Goal: Navigation & Orientation: Understand site structure

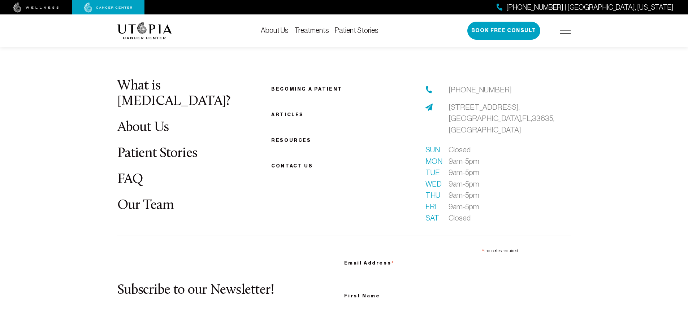
scroll to position [2727, 0]
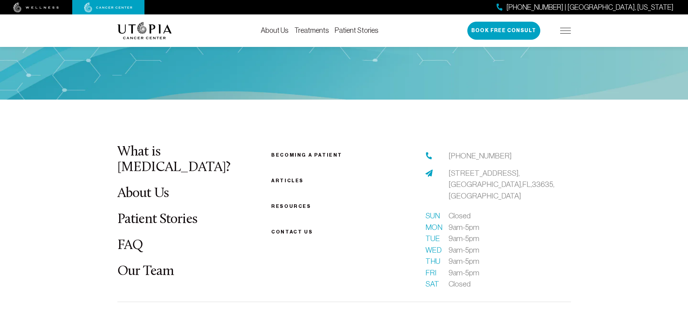
click at [568, 31] on img at bounding box center [565, 31] width 11 height 6
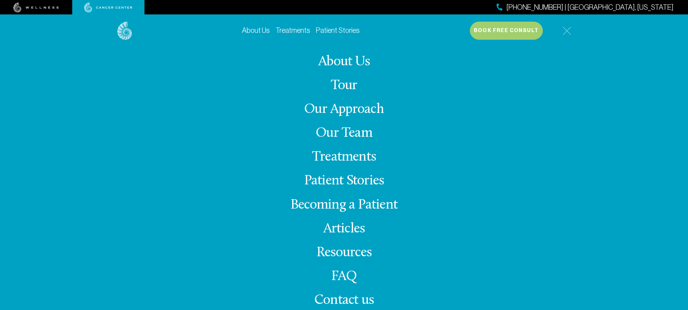
click at [363, 62] on link "About Us" at bounding box center [344, 62] width 52 height 14
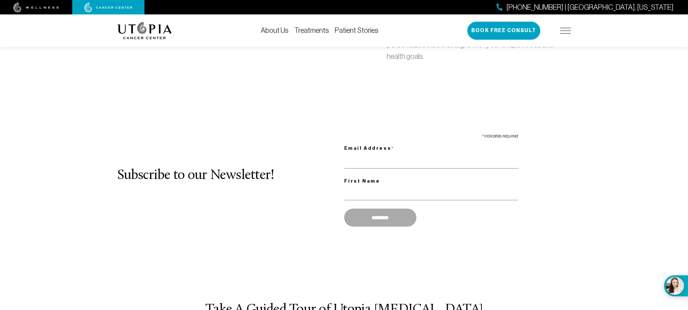
scroll to position [2599, 0]
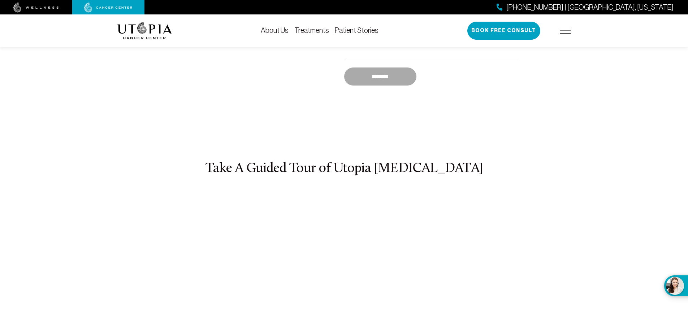
click at [566, 31] on img at bounding box center [565, 31] width 11 height 6
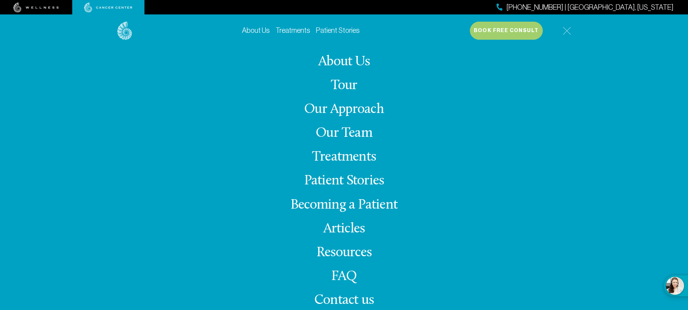
click at [354, 132] on link "Our Team" at bounding box center [343, 133] width 57 height 14
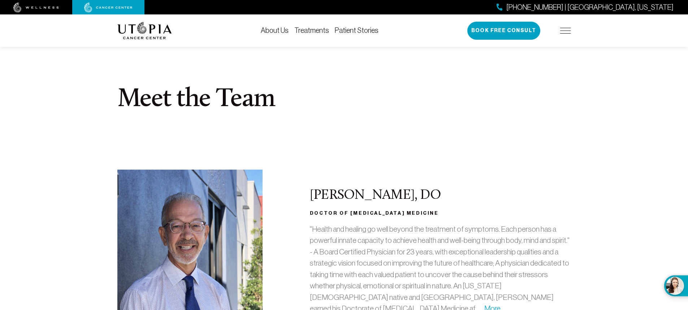
click at [284, 29] on link "About Us" at bounding box center [275, 30] width 28 height 8
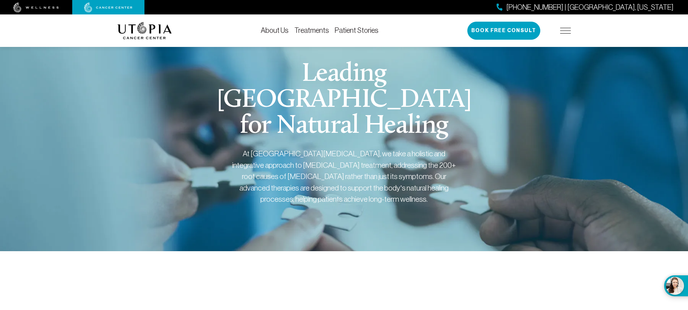
click at [45, 5] on img at bounding box center [35, 8] width 45 height 10
